Goal: Task Accomplishment & Management: Use online tool/utility

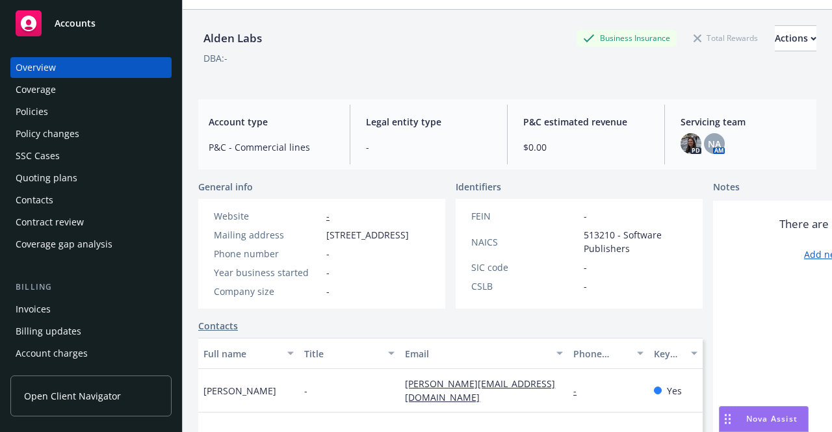
scroll to position [38, 0]
click at [81, 178] on div "Quoting plans" at bounding box center [91, 178] width 151 height 21
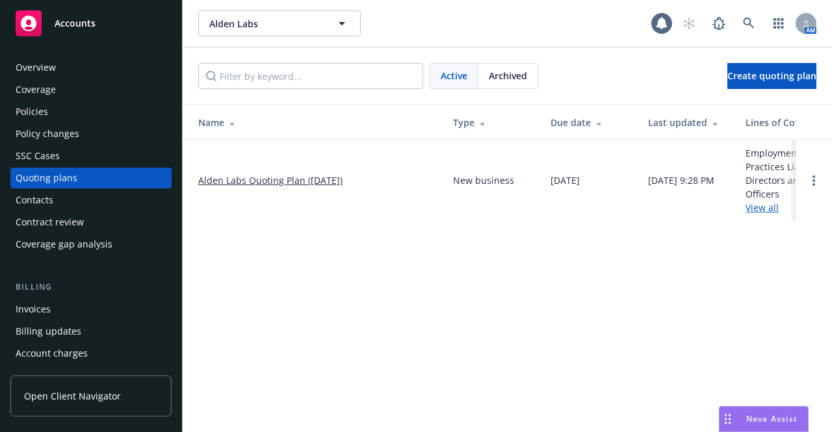
click at [240, 181] on link "Alden Labs Quoting Plan ([DATE])" at bounding box center [270, 181] width 144 height 14
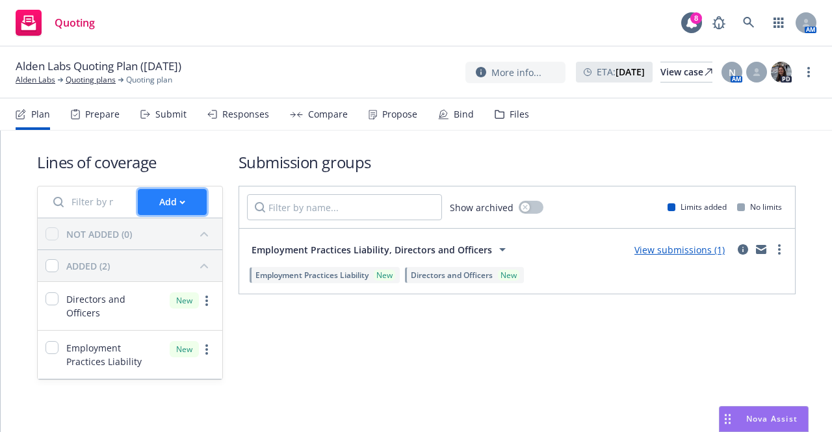
click at [153, 204] on button "Add" at bounding box center [172, 202] width 69 height 26
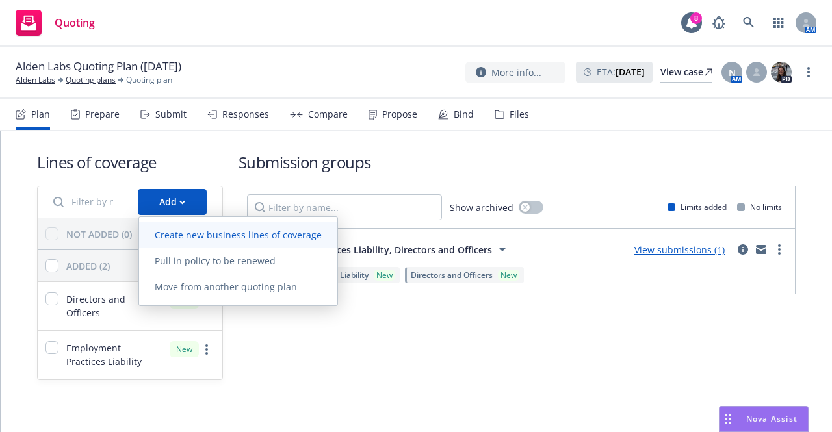
click at [190, 233] on span "Create new business lines of coverage" at bounding box center [238, 235] width 198 height 12
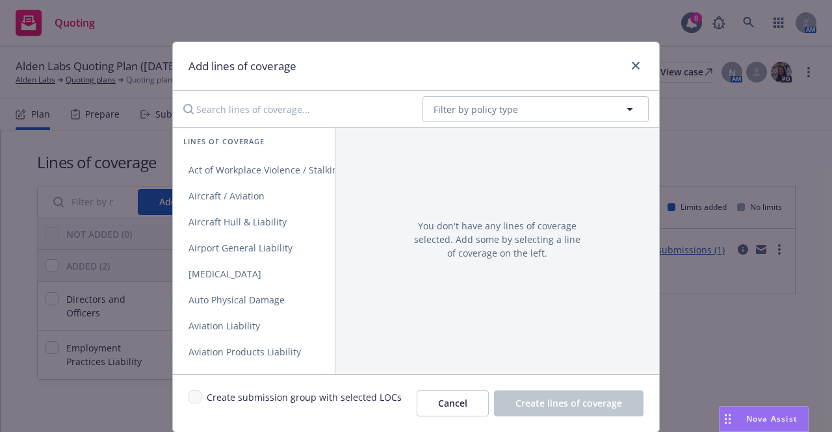
click at [268, 103] on input "Search lines of coverage..." at bounding box center [294, 109] width 237 height 26
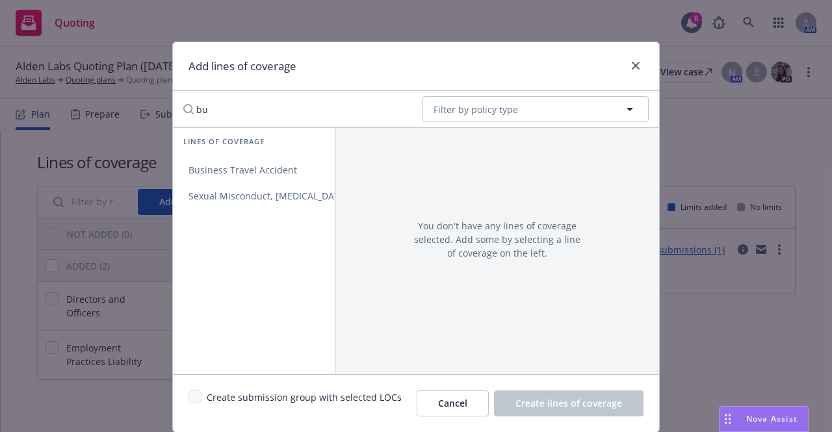
type input "b"
click at [232, 179] on link "General Liability" at bounding box center [276, 170] width 206 height 26
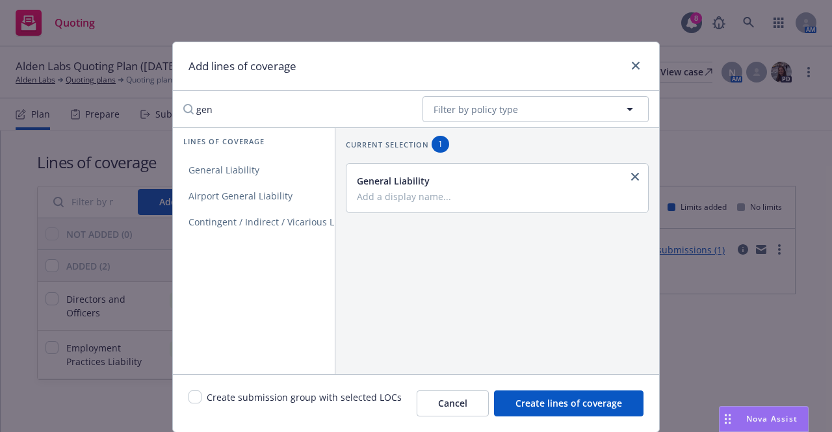
drag, startPoint x: 249, startPoint y: 114, endPoint x: 167, endPoint y: 109, distance: 82.2
click at [172, 109] on div "Add lines of coverage gen No readable name Filter by policy type Lines of cover…" at bounding box center [416, 237] width 488 height 391
click at [223, 168] on span "Commercial Property" at bounding box center [234, 170] width 123 height 12
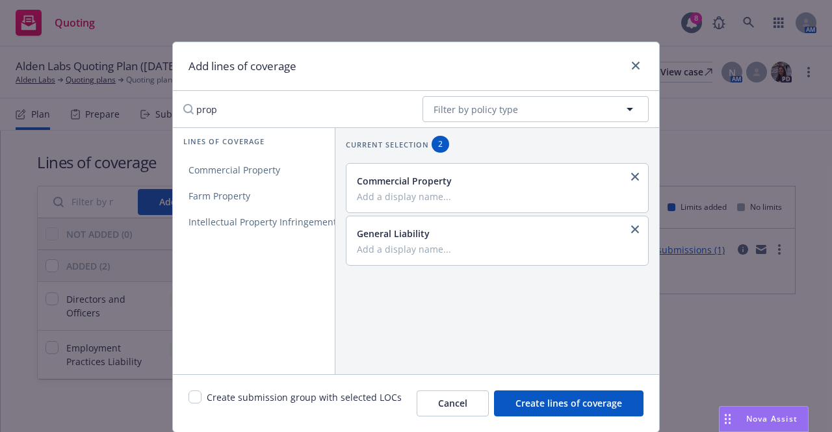
drag, startPoint x: 294, startPoint y: 103, endPoint x: 124, endPoint y: 107, distance: 170.4
click at [124, 107] on div "Add lines of coverage prop No readable name Filter by policy type Lines of cove…" at bounding box center [416, 216] width 832 height 432
type input "umbr"
click at [206, 174] on span "Commercial Umbrella" at bounding box center [236, 170] width 126 height 12
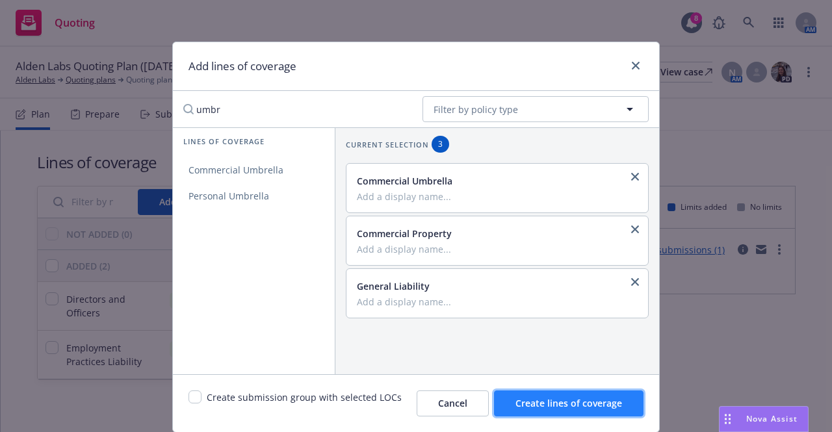
click at [531, 406] on span "Create lines of coverage" at bounding box center [569, 403] width 107 height 12
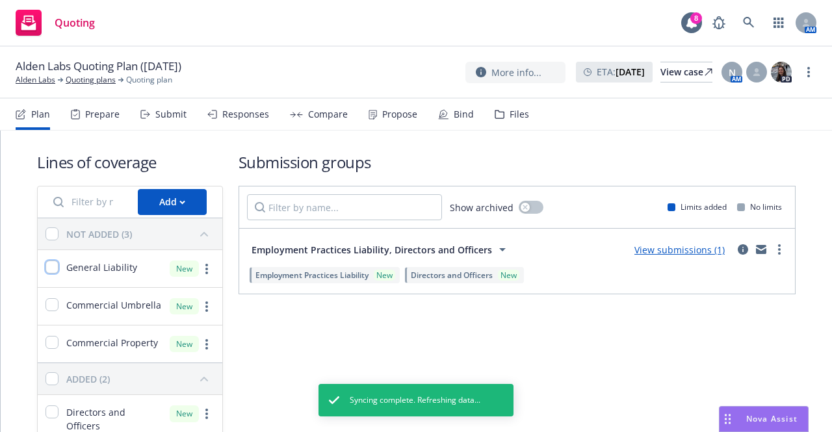
click at [52, 263] on input "checkbox" at bounding box center [52, 267] width 13 height 13
checkbox input "true"
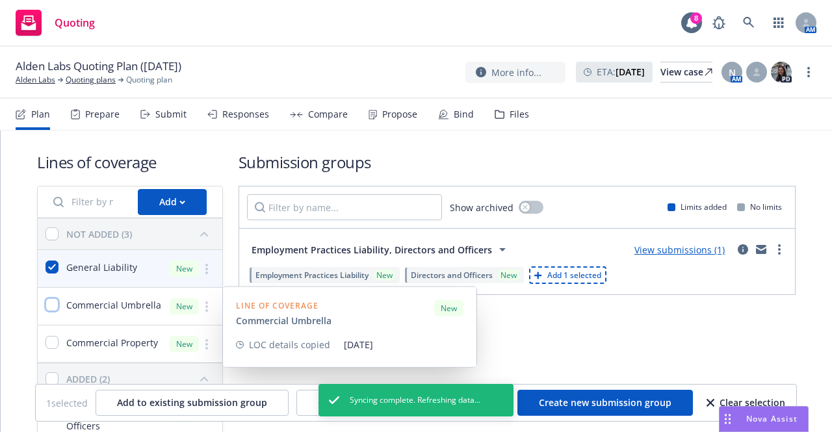
click at [53, 304] on input "checkbox" at bounding box center [52, 305] width 13 height 13
checkbox input "true"
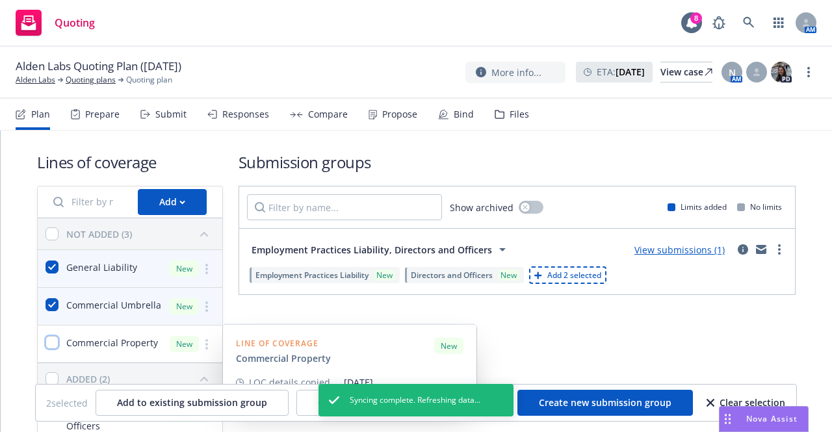
click at [48, 345] on input "checkbox" at bounding box center [52, 342] width 13 height 13
checkbox input "true"
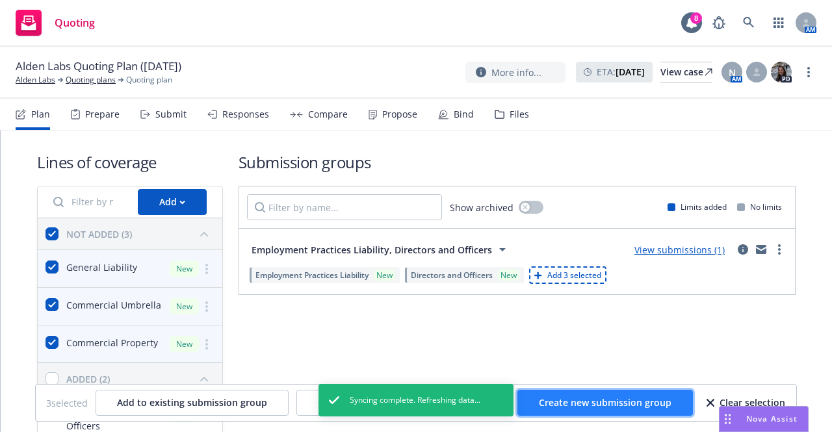
click at [570, 396] on button "Create new submission group" at bounding box center [606, 403] width 176 height 26
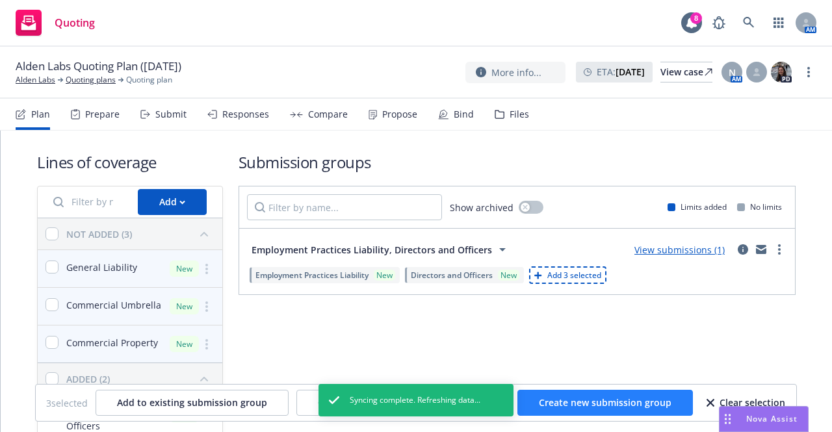
checkbox input "false"
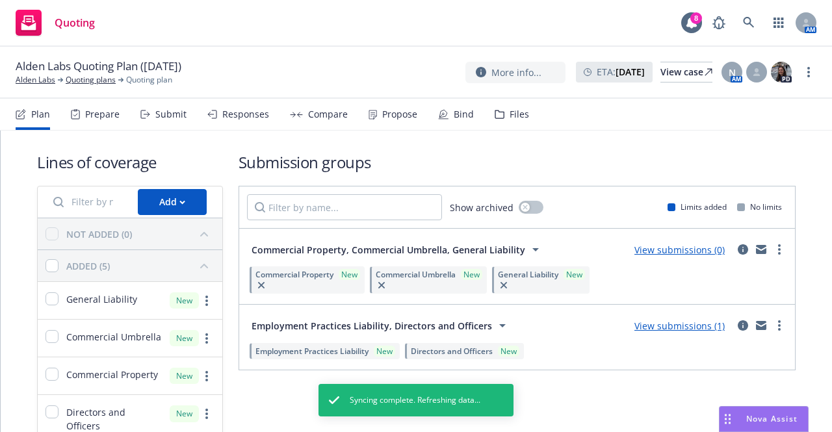
click at [495, 120] on div "Files" at bounding box center [512, 114] width 34 height 31
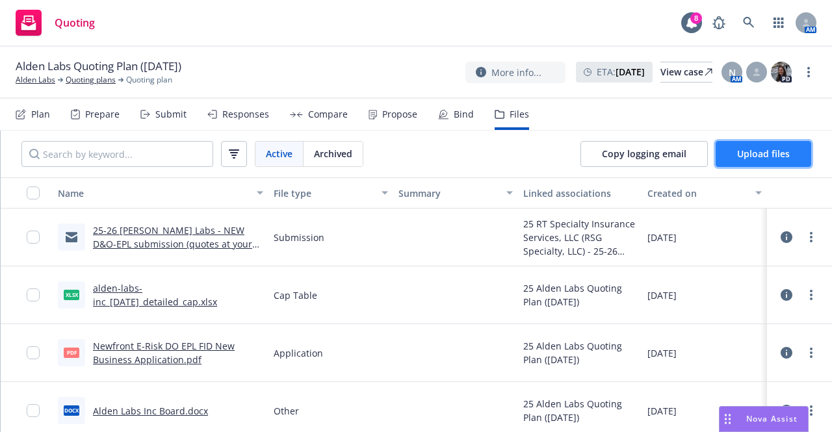
click at [744, 149] on span "Upload files" at bounding box center [763, 154] width 53 height 12
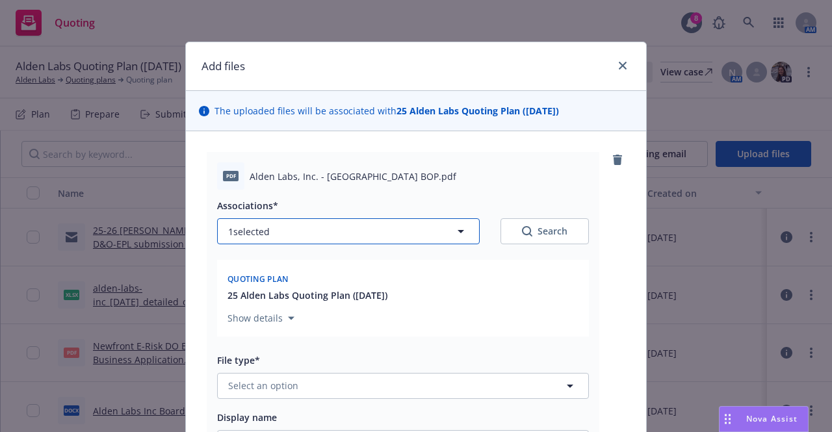
click at [455, 235] on icon "button" at bounding box center [461, 232] width 16 height 16
type textarea "x"
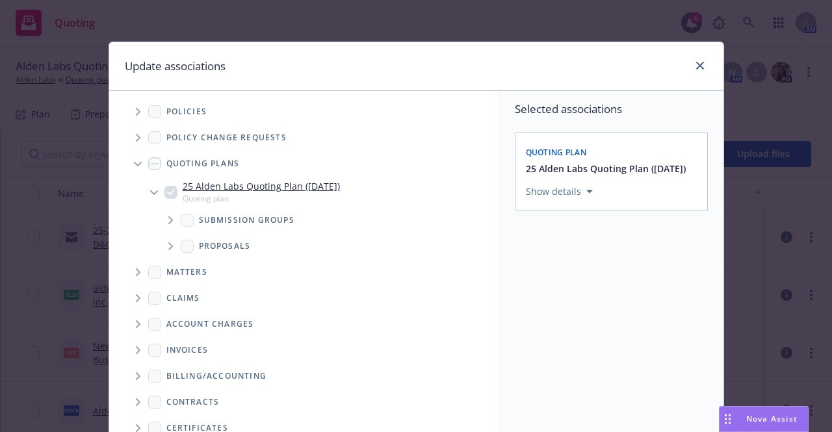
scroll to position [7, 0]
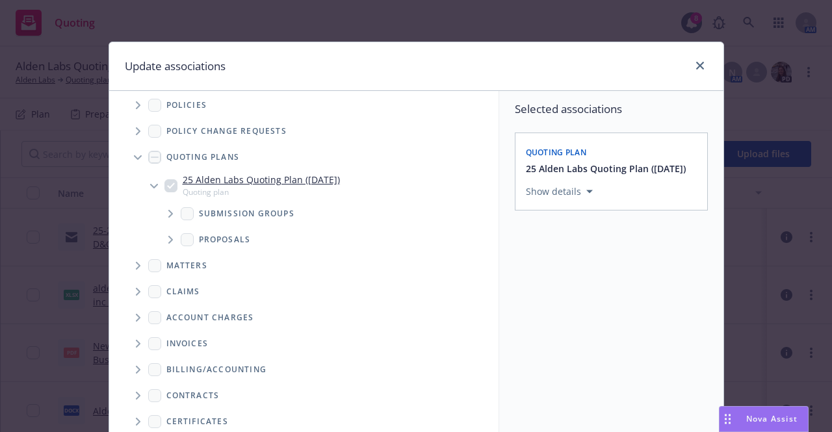
click at [160, 213] on span "Tree Example" at bounding box center [170, 214] width 21 height 21
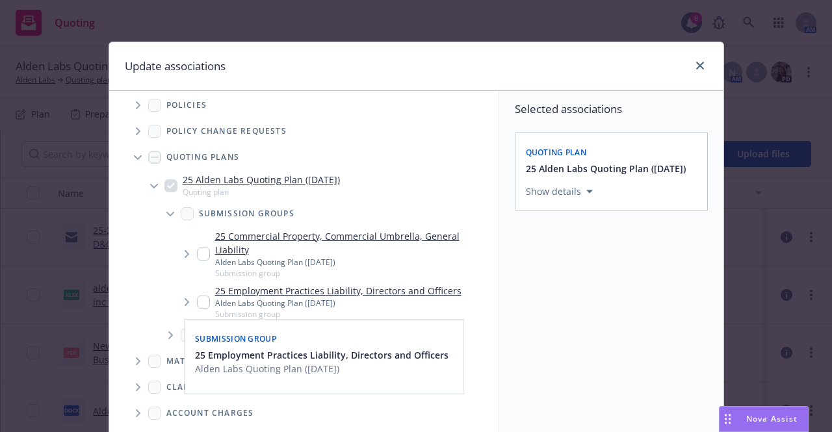
click at [197, 302] on input "Tree Example" at bounding box center [203, 302] width 13 height 13
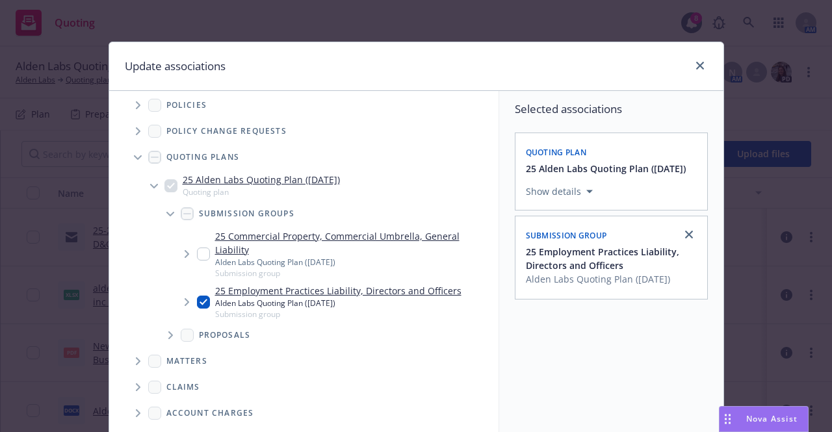
click at [207, 302] on div "25 Employment Practices Liability, Directors and Officers Alden Labs Quoting Pl…" at bounding box center [329, 302] width 265 height 36
checkbox input "false"
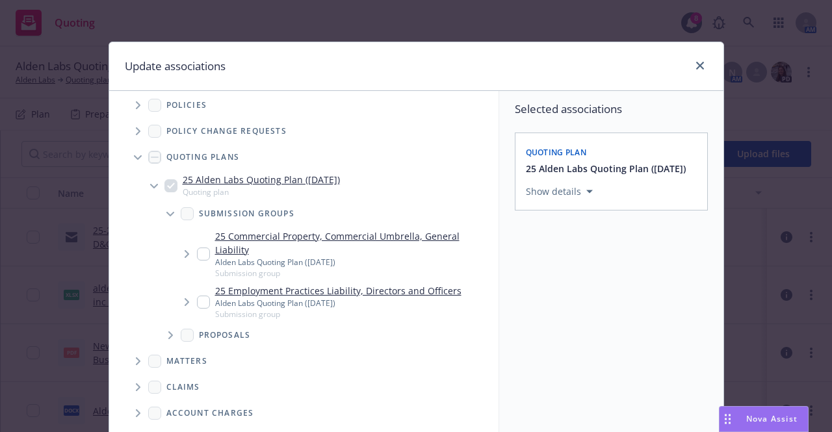
click at [200, 256] on input "Tree Example" at bounding box center [203, 254] width 13 height 13
checkbox input "true"
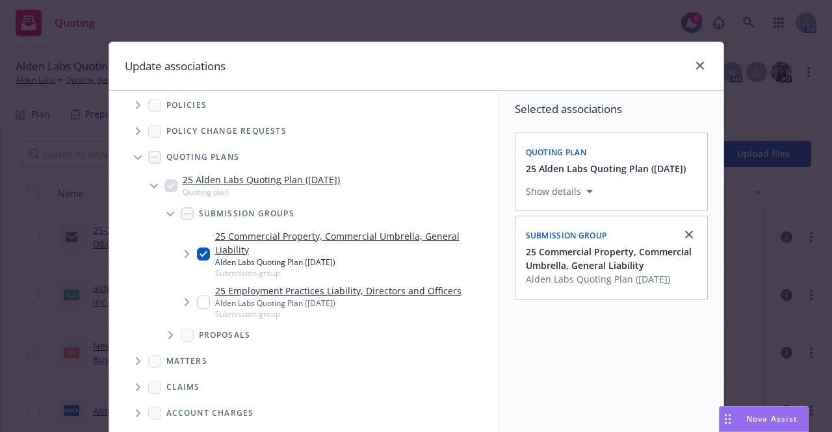
click at [190, 252] on span "Tree Example" at bounding box center [186, 254] width 21 height 21
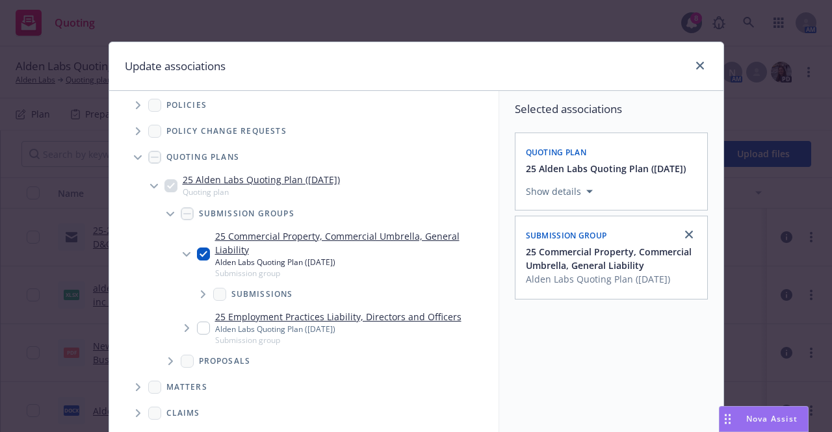
click at [200, 297] on span "Tree Example" at bounding box center [202, 294] width 21 height 21
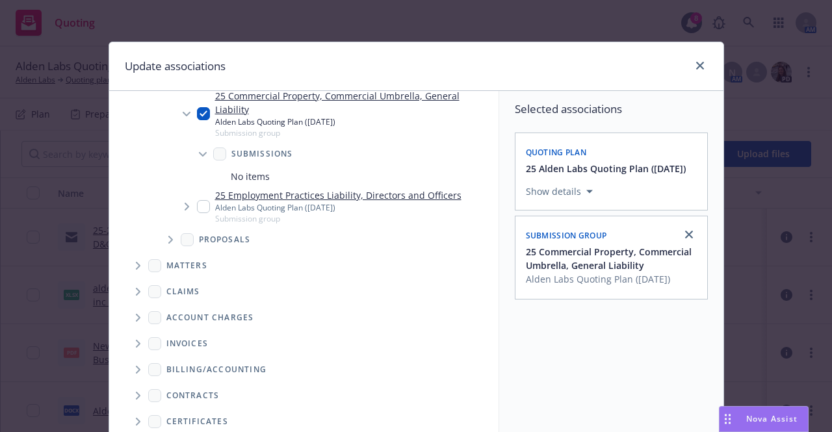
scroll to position [213, 0]
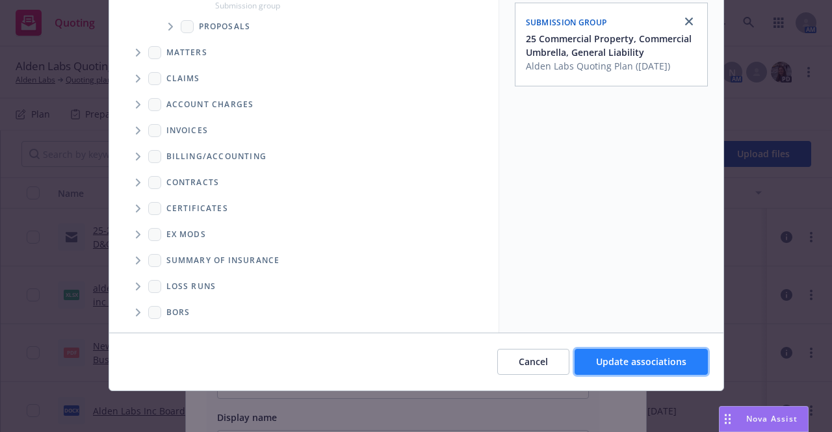
click at [607, 354] on button "Update associations" at bounding box center [641, 362] width 133 height 26
type textarea "x"
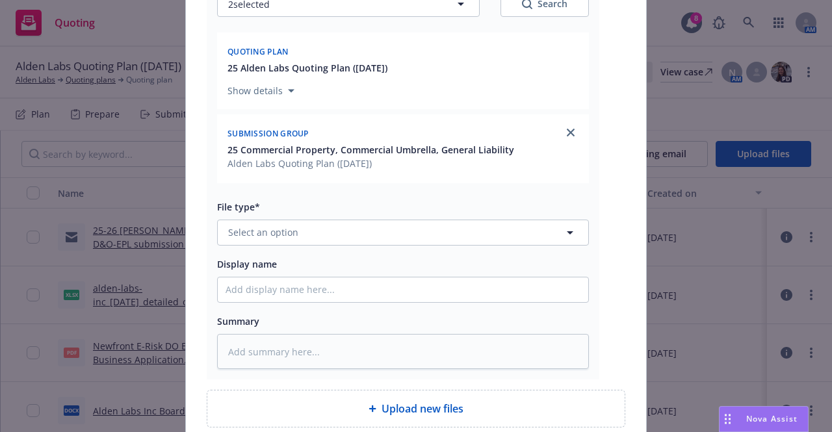
scroll to position [263, 0]
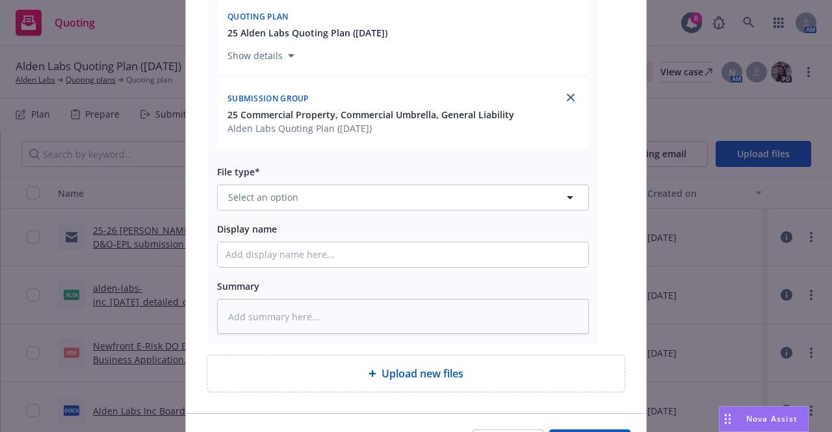
click at [351, 179] on div "File type* Select an option" at bounding box center [403, 187] width 372 height 47
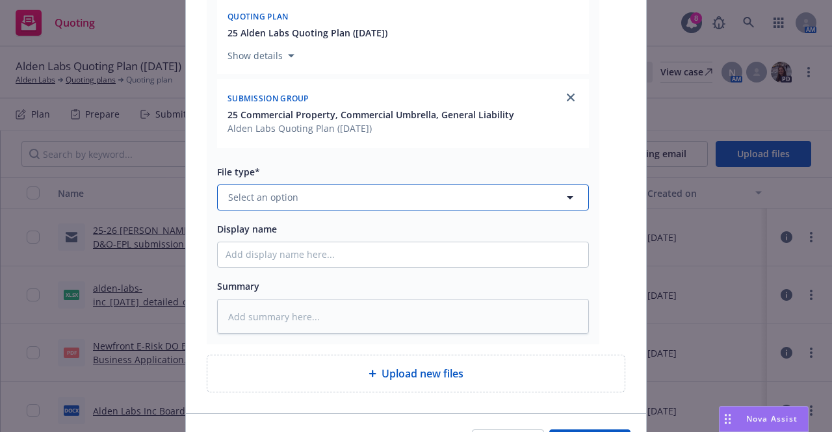
click at [352, 201] on button "Select an option" at bounding box center [403, 198] width 372 height 26
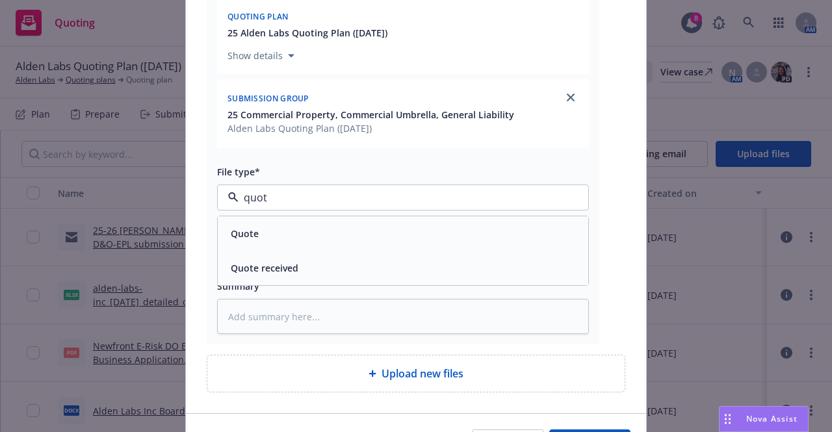
type input "quote"
click at [323, 225] on div "Quote" at bounding box center [403, 233] width 355 height 19
type textarea "x"
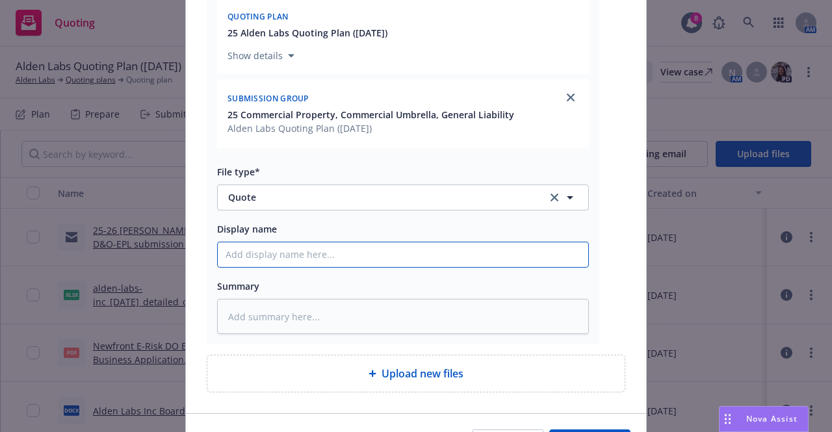
click at [302, 259] on input "Display name" at bounding box center [403, 255] width 371 height 25
type input "Hartford BOP"
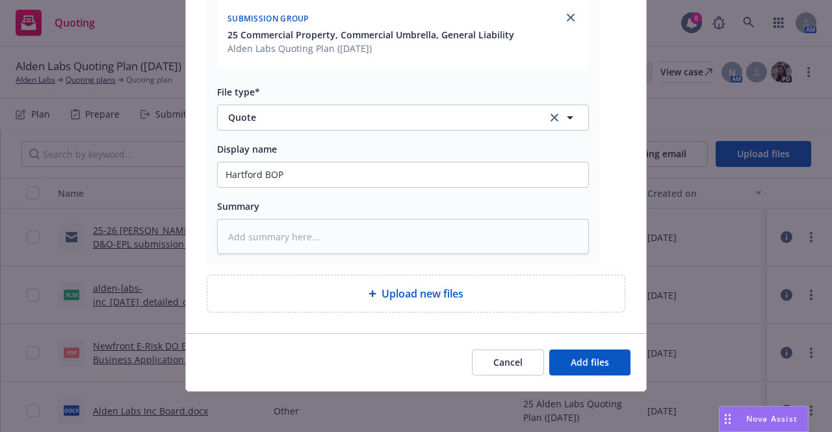
click at [608, 379] on div "Cancel Add files" at bounding box center [416, 363] width 460 height 58
click at [588, 362] on span "Add files" at bounding box center [590, 362] width 38 height 12
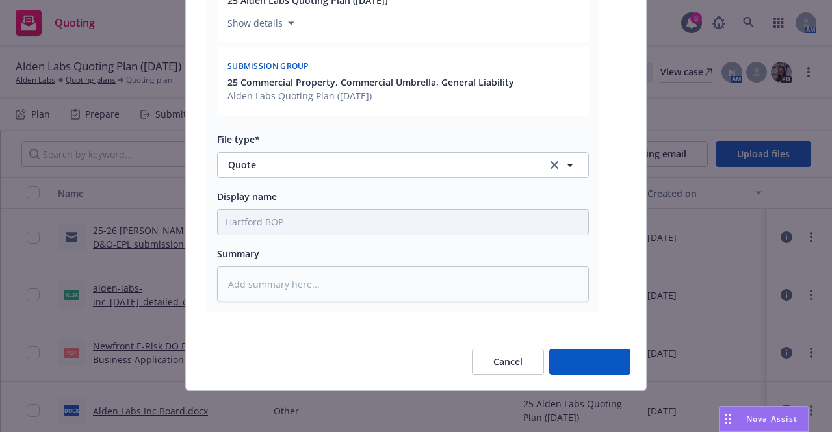
type textarea "x"
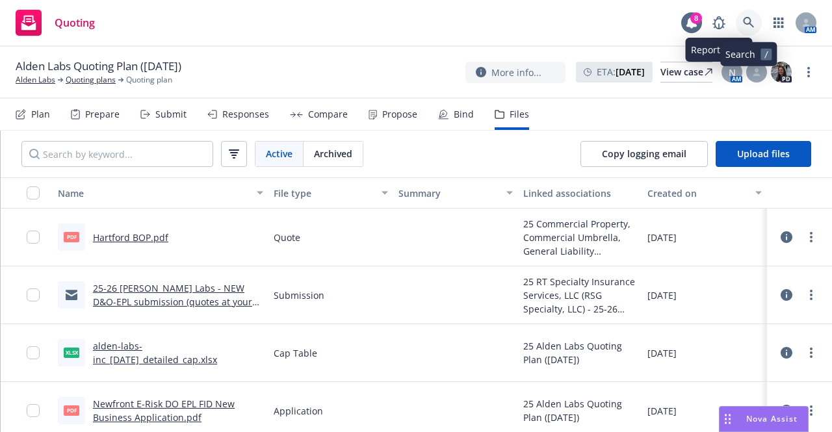
click at [753, 15] on link at bounding box center [749, 23] width 26 height 26
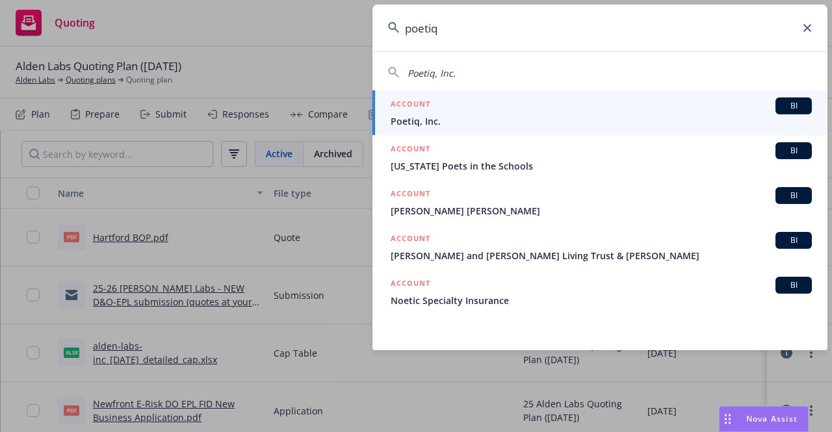
type input "poetiq"
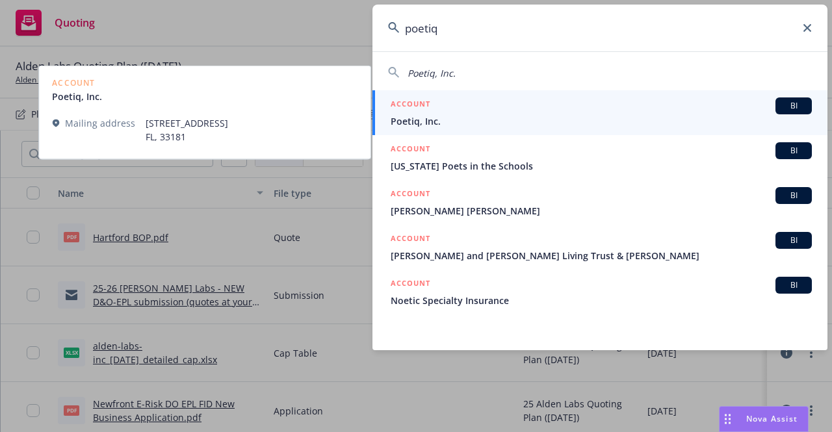
click at [534, 117] on span "Poetiq, Inc." at bounding box center [601, 121] width 421 height 14
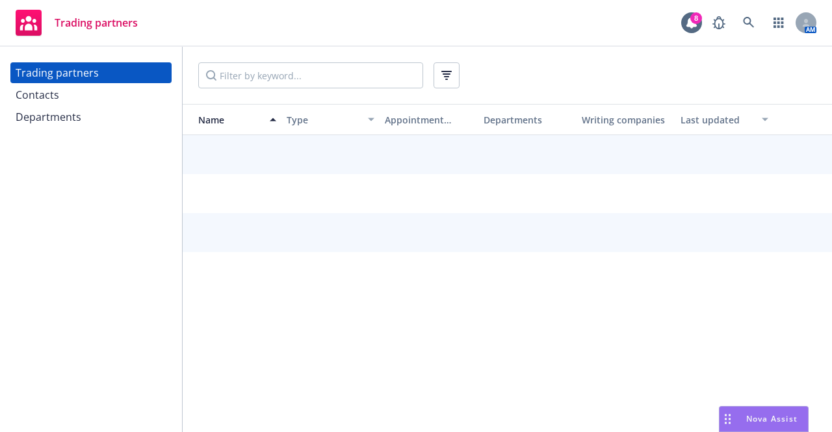
click at [140, 92] on div "Contacts" at bounding box center [91, 95] width 151 height 21
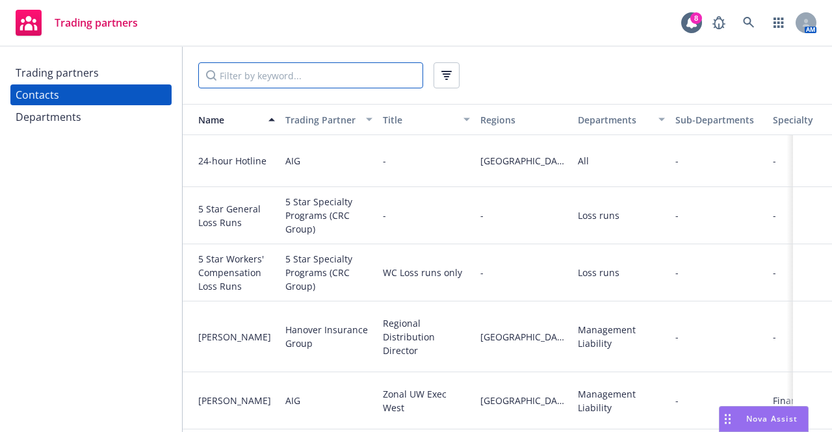
click at [283, 79] on input "Filter by keyword..." at bounding box center [310, 75] width 225 height 26
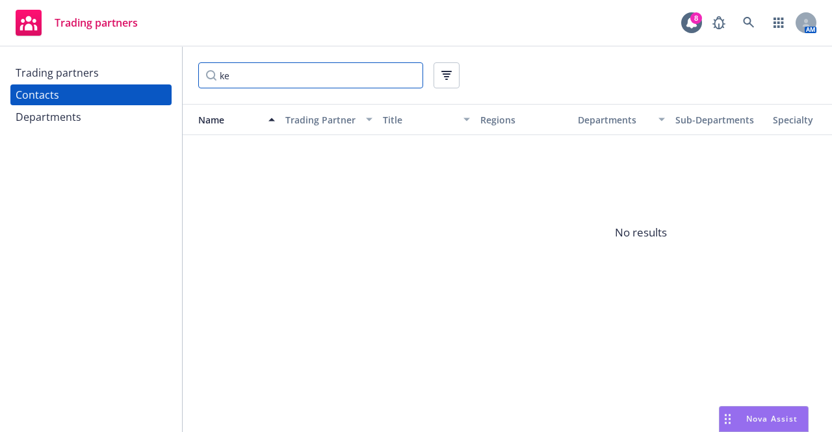
type input "k"
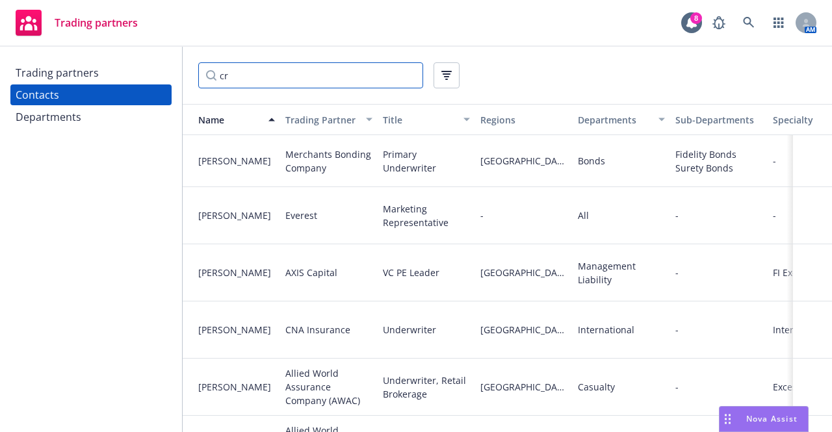
type input "crc"
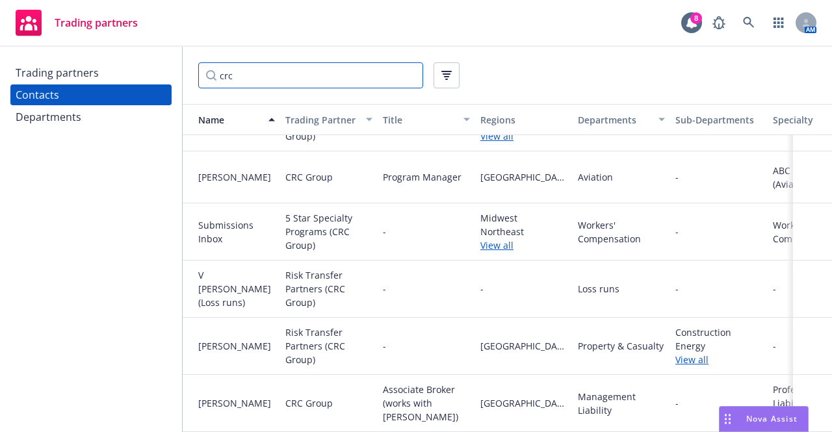
scroll to position [1351, 0]
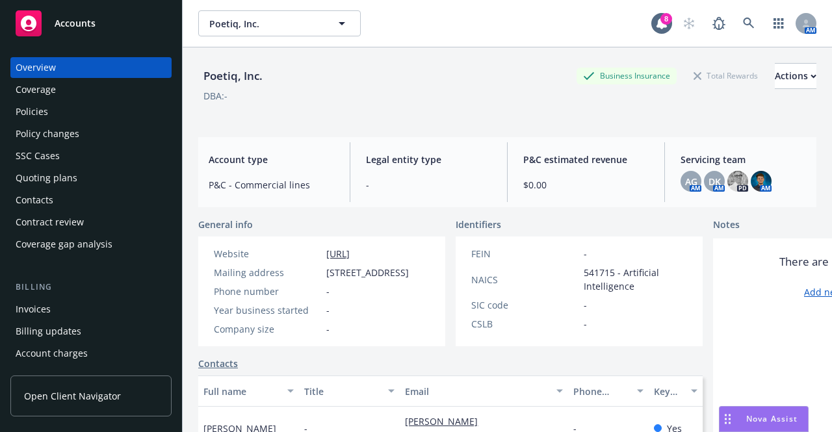
click at [87, 179] on div "Quoting plans" at bounding box center [91, 178] width 151 height 21
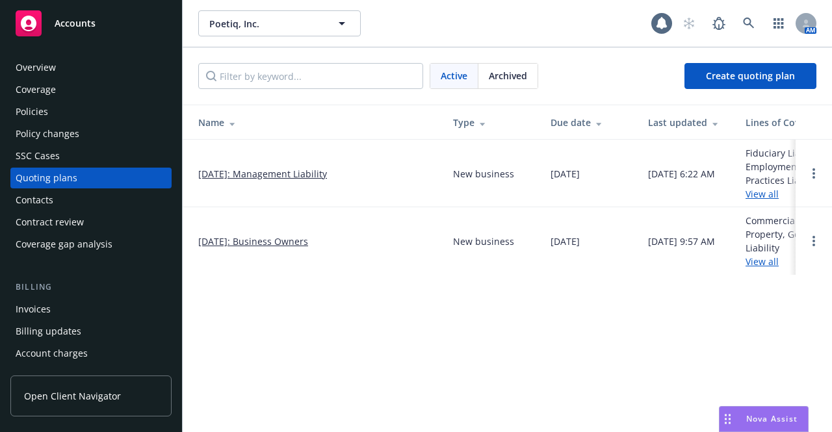
click at [291, 172] on link "09/01/2025: Management Liability" at bounding box center [262, 174] width 129 height 14
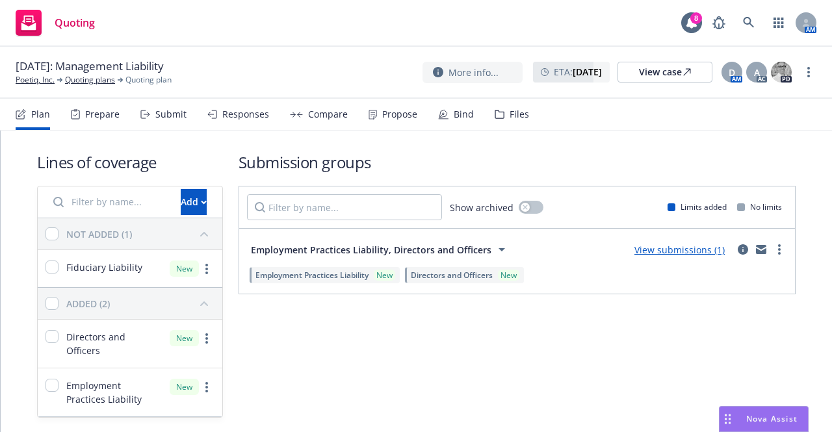
click at [499, 120] on div "Files" at bounding box center [512, 114] width 34 height 31
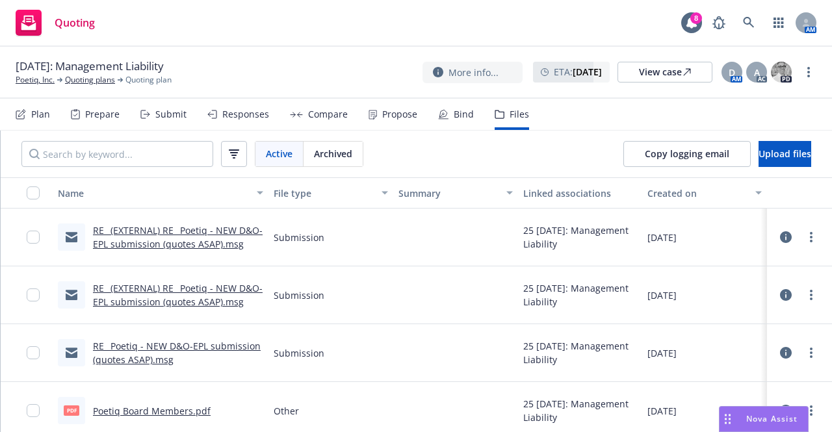
click at [184, 238] on link "RE_ (EXTERNAL) RE_ Poetiq - NEW D&O-EPL submission (quotes ASAP).msg" at bounding box center [178, 237] width 170 height 26
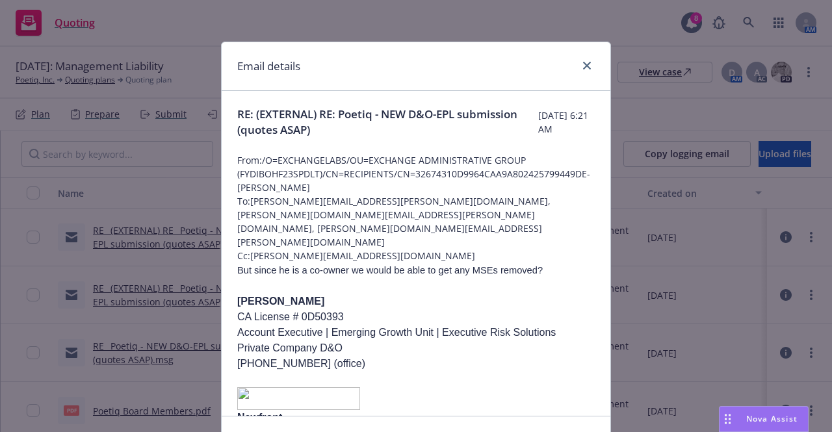
click at [574, 64] on div at bounding box center [584, 66] width 21 height 17
click at [579, 64] on link "close" at bounding box center [587, 66] width 16 height 16
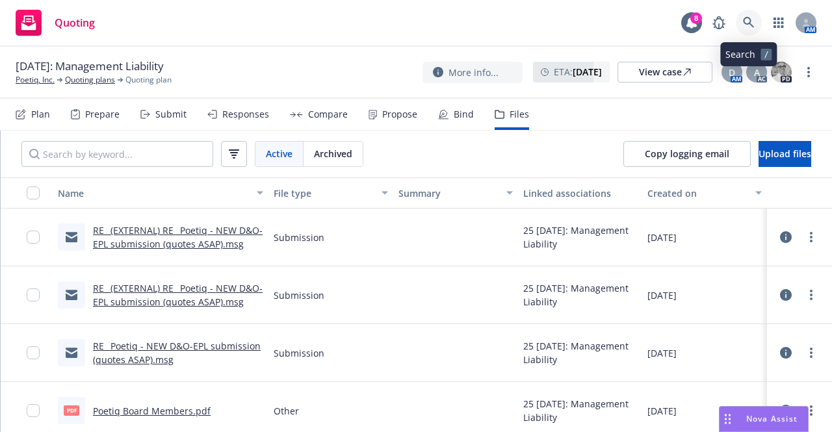
click at [758, 19] on link at bounding box center [749, 23] width 26 height 26
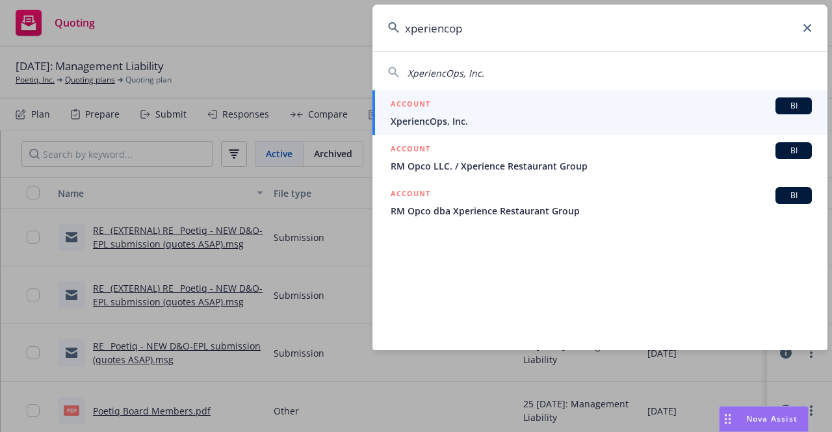
type input "xperiencop"
click at [412, 124] on span "XperiencOps, Inc." at bounding box center [601, 121] width 421 height 14
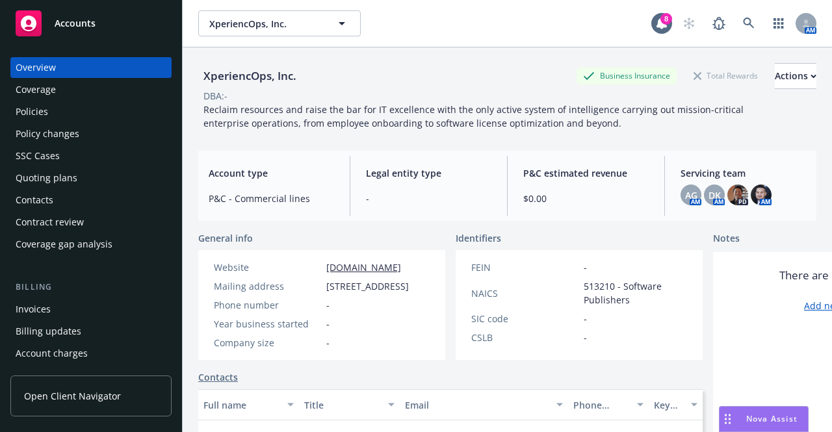
click at [72, 113] on div "Policies" at bounding box center [91, 111] width 151 height 21
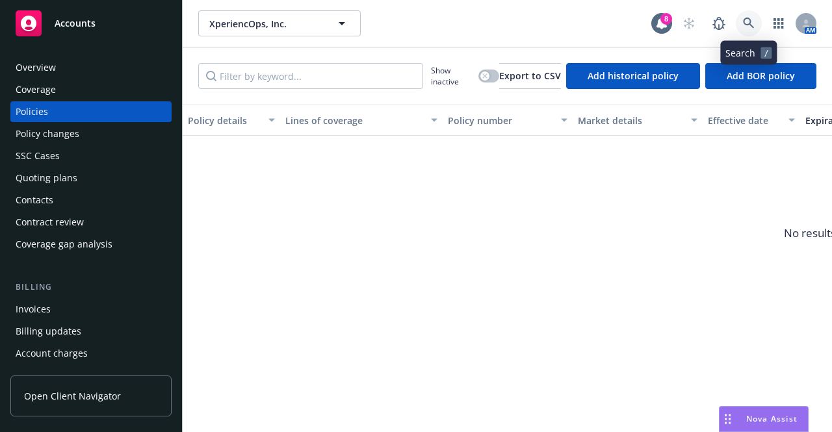
click at [748, 20] on icon at bounding box center [749, 24] width 12 height 12
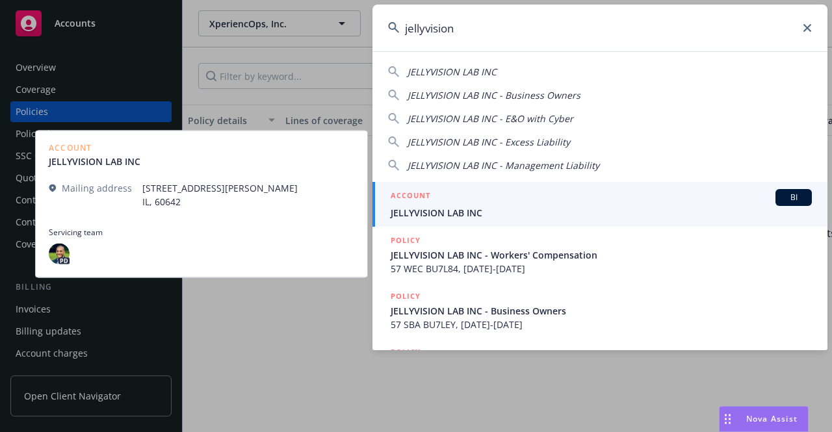
type input "jellyvision"
click at [272, 229] on span "Servicing team" at bounding box center [202, 233] width 306 height 12
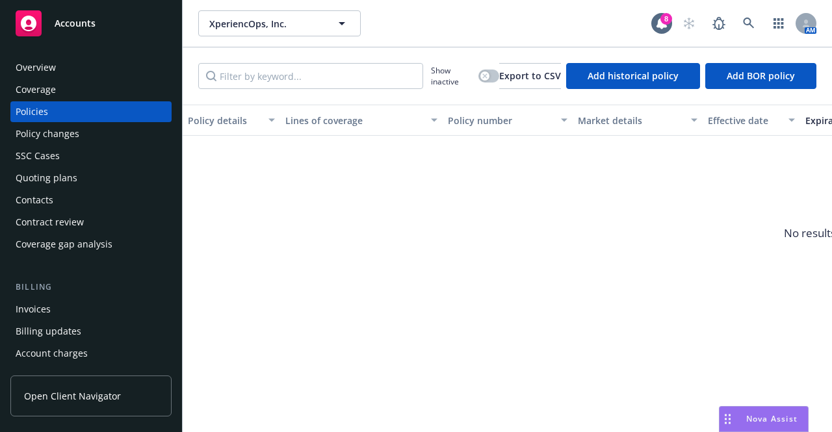
click at [745, 417] on div "Nova Assist" at bounding box center [772, 419] width 72 height 11
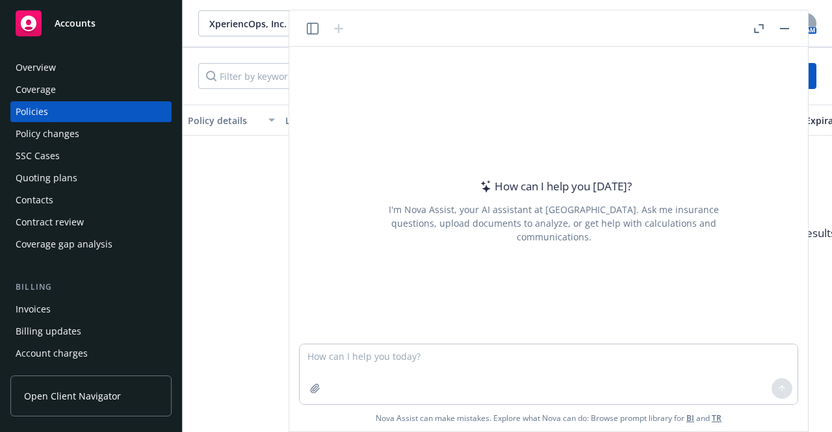
click at [263, 175] on span "No results" at bounding box center [810, 233] width 1255 height 195
click at [85, 25] on span "Accounts" at bounding box center [75, 23] width 41 height 10
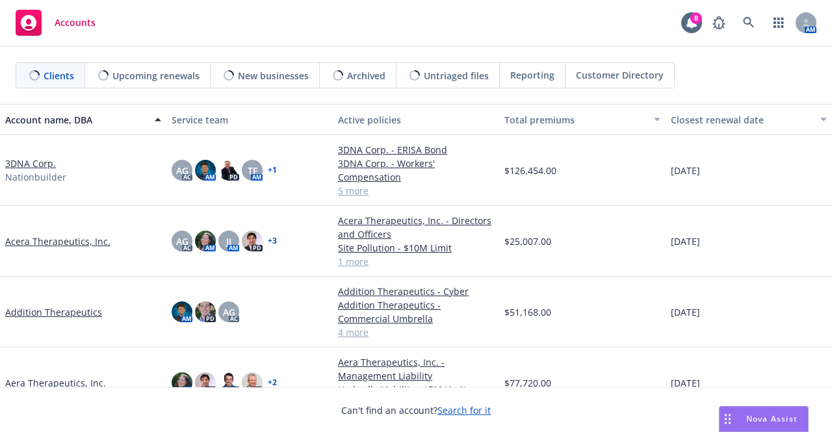
click at [769, 421] on span "Nova Assist" at bounding box center [772, 419] width 51 height 11
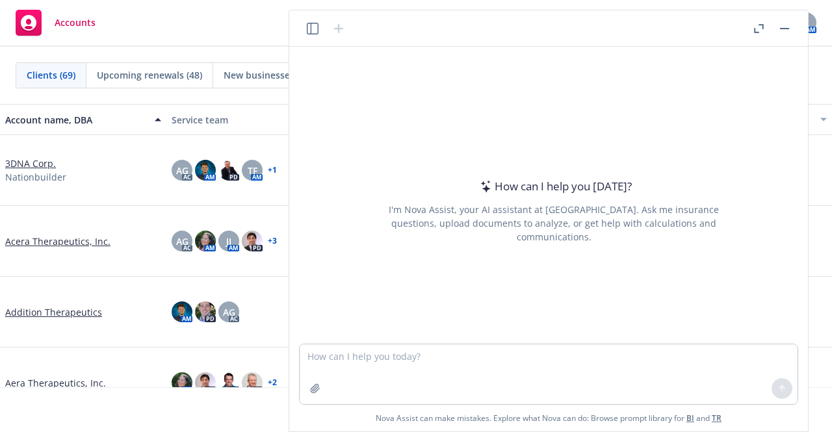
click at [755, 30] on icon "button" at bounding box center [756, 30] width 5 height 5
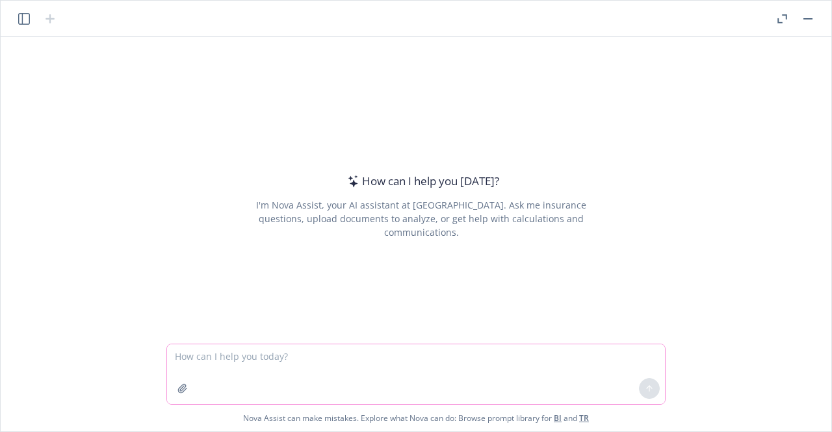
click at [548, 349] on textarea at bounding box center [416, 375] width 498 height 60
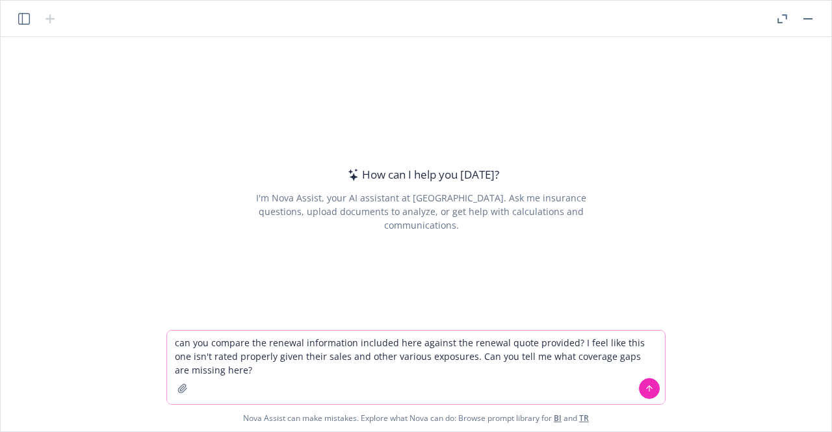
type textarea "can you compare the renewal information included here against the renewal quote…"
click at [182, 390] on icon "button" at bounding box center [183, 389] width 10 height 10
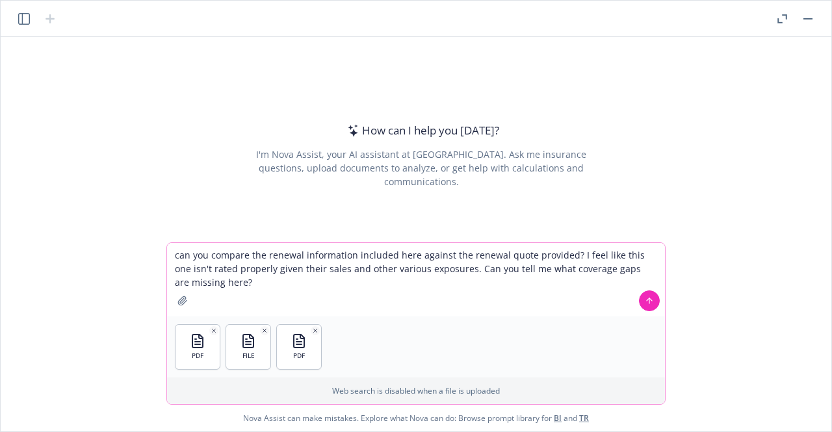
click at [643, 299] on button at bounding box center [649, 301] width 21 height 21
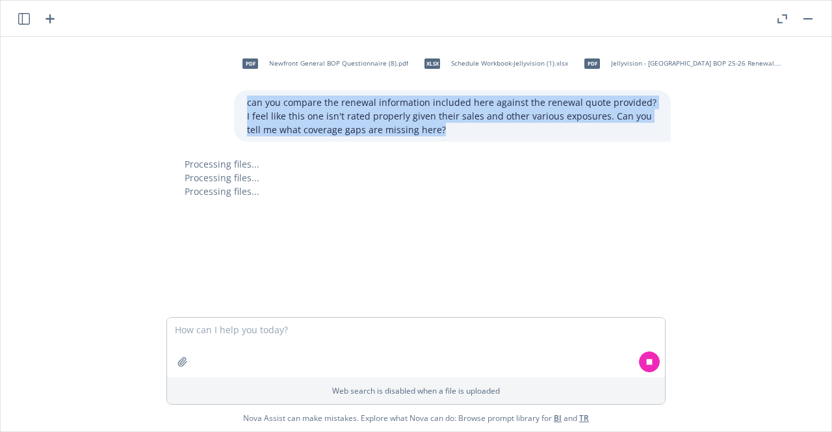
drag, startPoint x: 442, startPoint y: 127, endPoint x: 225, endPoint y: 106, distance: 218.3
click at [225, 106] on div "pdf Newfront General BOP Questionnaire (8).pdf xlsx Schedule Workbook-Jellyvisi…" at bounding box center [421, 94] width 520 height 94
copy p "can you compare the renewal information included here against the renewal quote…"
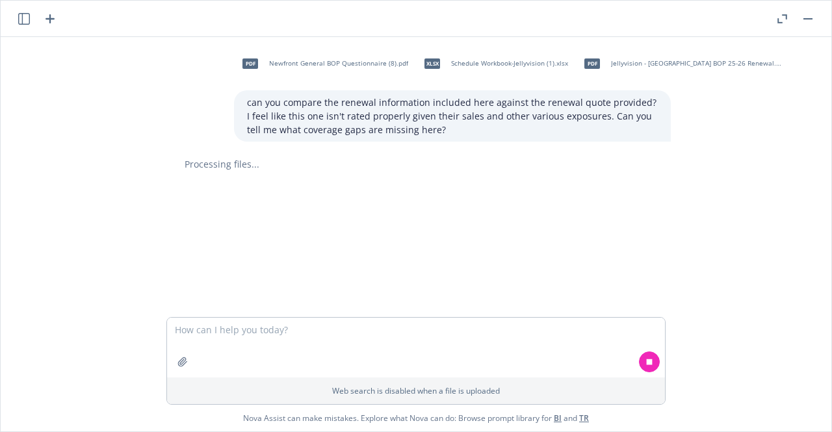
click at [537, 178] on div "pdf Newfront General BOP Questionnaire (8).pdf xlsx Schedule Workbook-Jellyvisi…" at bounding box center [416, 177] width 821 height 280
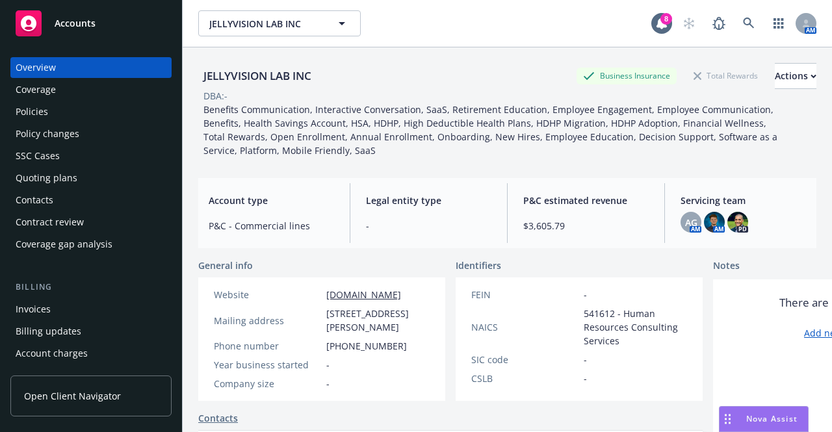
click at [84, 118] on div "Policies" at bounding box center [91, 111] width 151 height 21
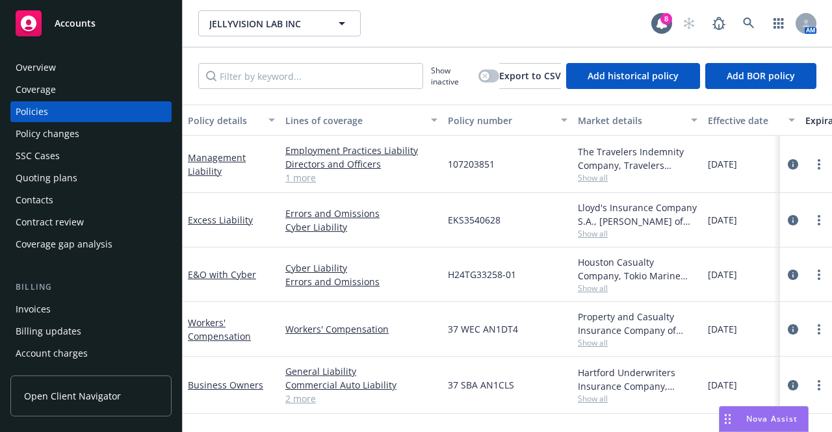
scroll to position [107, 0]
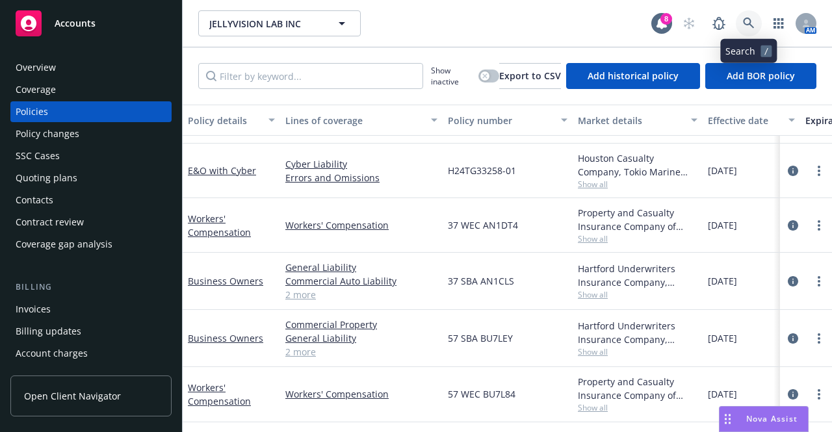
click at [747, 21] on icon at bounding box center [749, 24] width 12 height 12
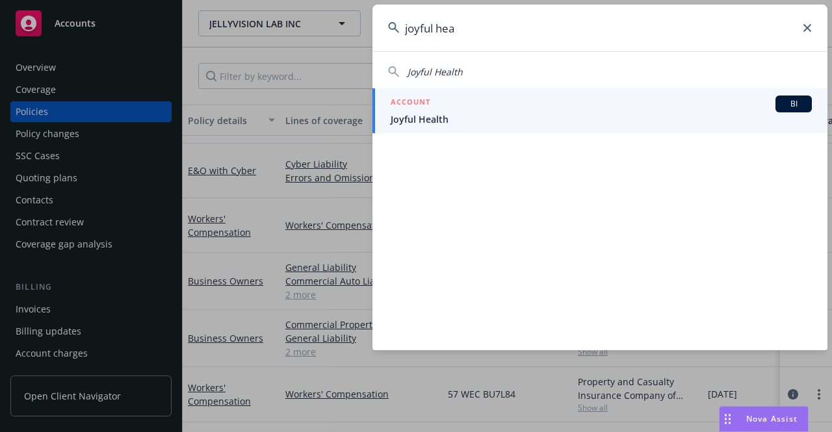
type input "joyful hea"
click at [626, 108] on div "ACCOUNT BI" at bounding box center [601, 104] width 421 height 17
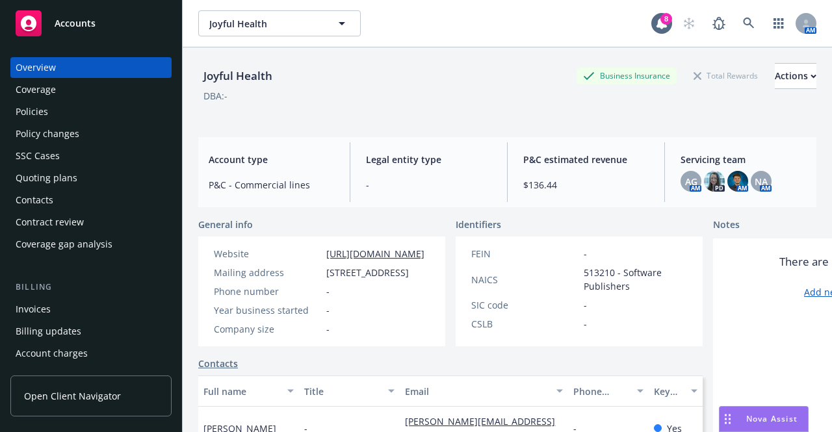
click at [44, 168] on div "Quoting plans" at bounding box center [47, 178] width 62 height 21
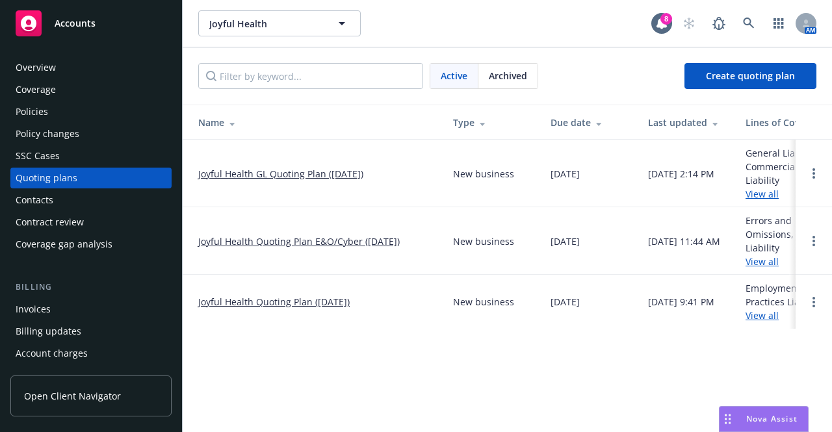
click at [303, 168] on link "Joyful Health GL Quoting Plan (2025-08-14)" at bounding box center [280, 174] width 165 height 14
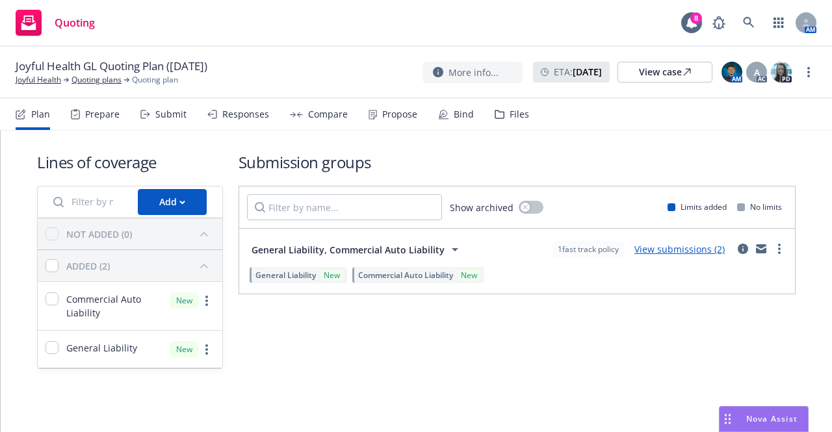
click at [503, 114] on div "Files" at bounding box center [512, 114] width 34 height 31
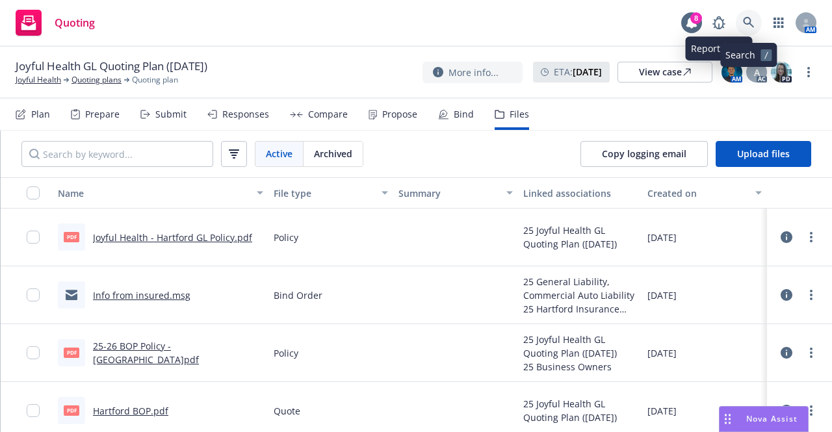
click at [743, 20] on link at bounding box center [749, 23] width 26 height 26
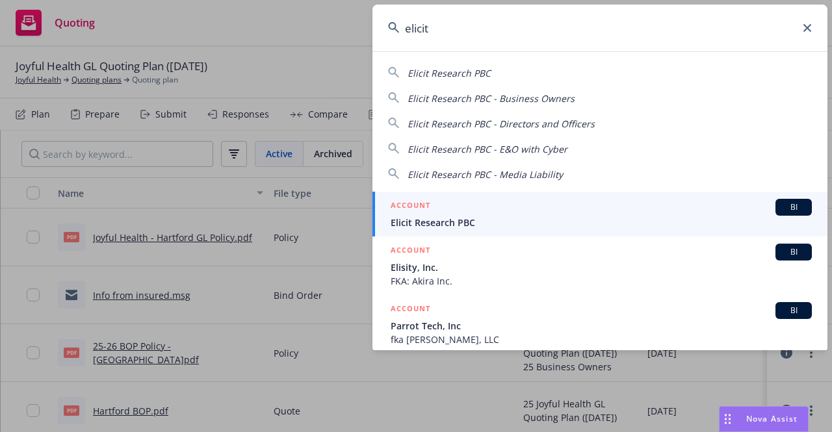
type input "elicit"
click at [571, 214] on div "ACCOUNT BI" at bounding box center [601, 207] width 421 height 17
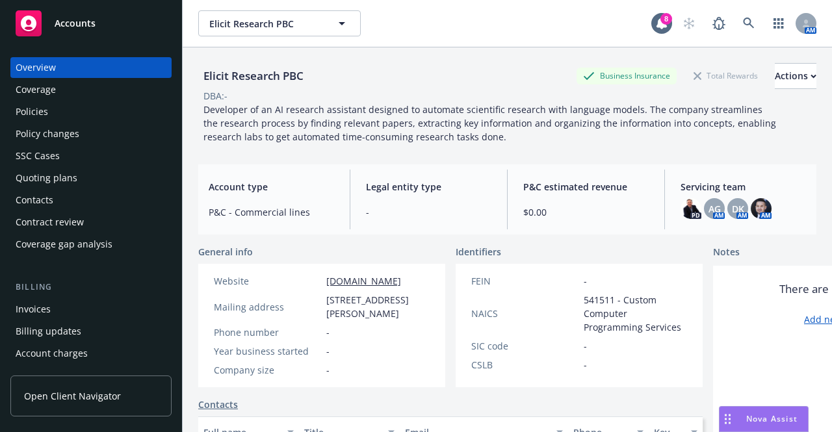
click at [90, 172] on div "Quoting plans" at bounding box center [91, 178] width 151 height 21
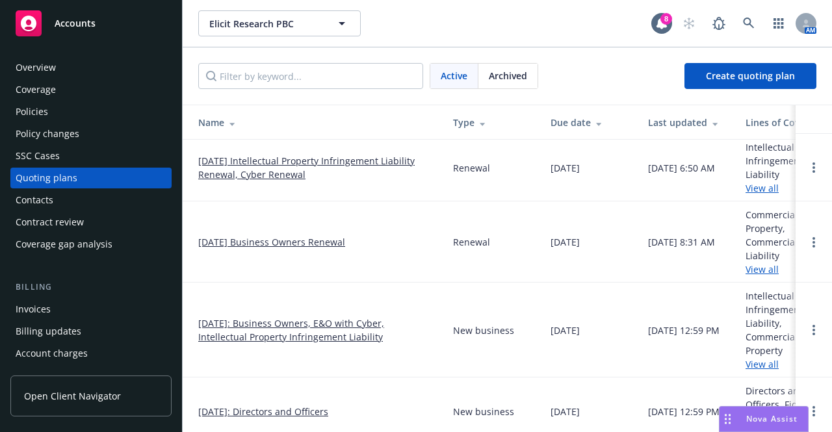
scroll to position [74, 0]
